Goal: Task Accomplishment & Management: Manage account settings

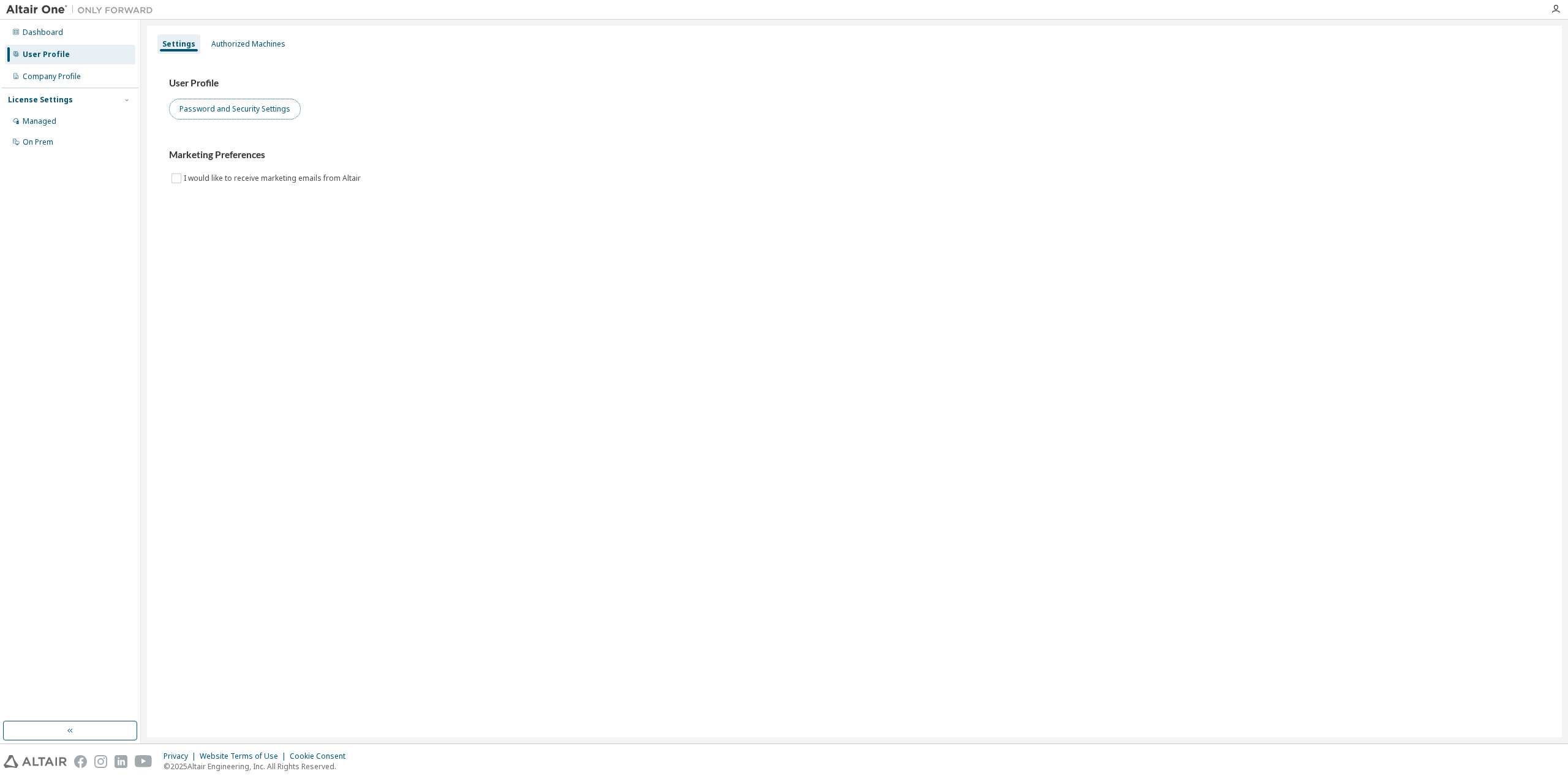
click at [222, 111] on button "Password and Security Settings" at bounding box center [235, 109] width 132 height 21
